Goal: Task Accomplishment & Management: Manage account settings

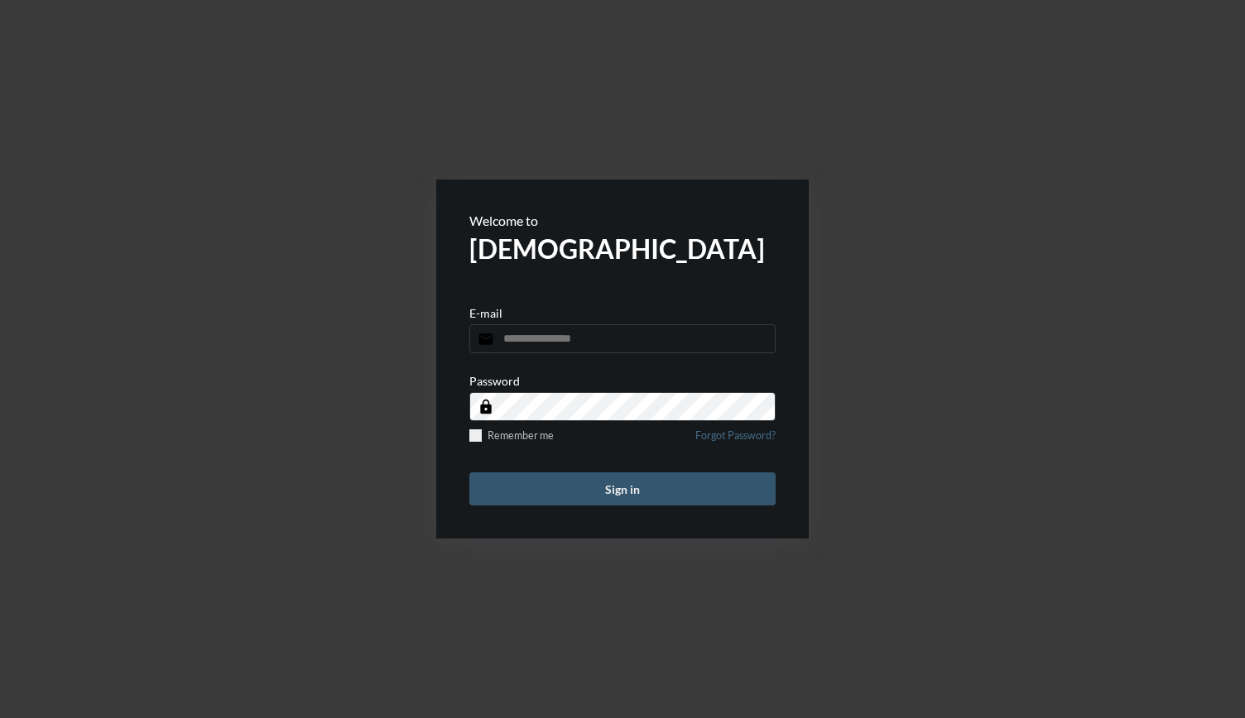
type input "**********"
click at [605, 499] on button "Sign in" at bounding box center [622, 489] width 306 height 33
type input "**********"
click at [621, 499] on button "Sign in" at bounding box center [622, 489] width 306 height 33
